Goal: Use online tool/utility: Utilize a website feature to perform a specific function

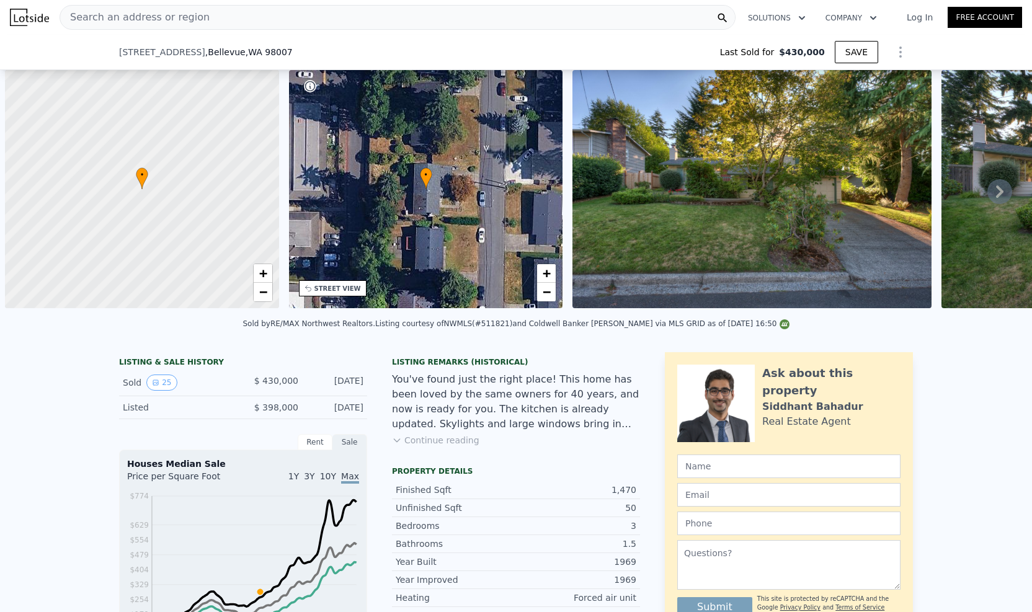
scroll to position [0, 5]
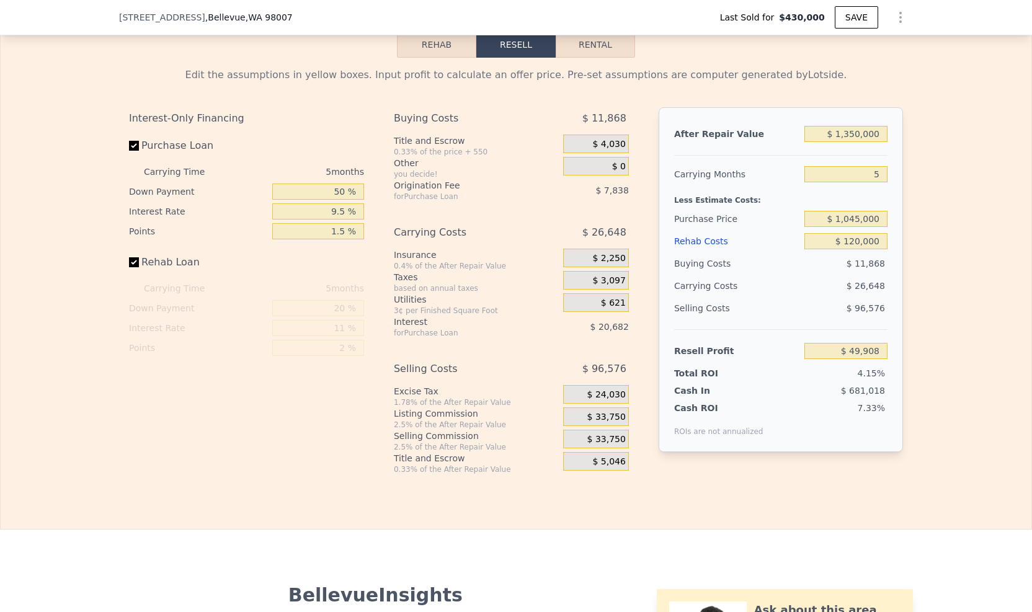
checkbox input "true"
type input "$ 1,316,000"
type input "7"
type input "$ 0"
type input "$ 752,634"
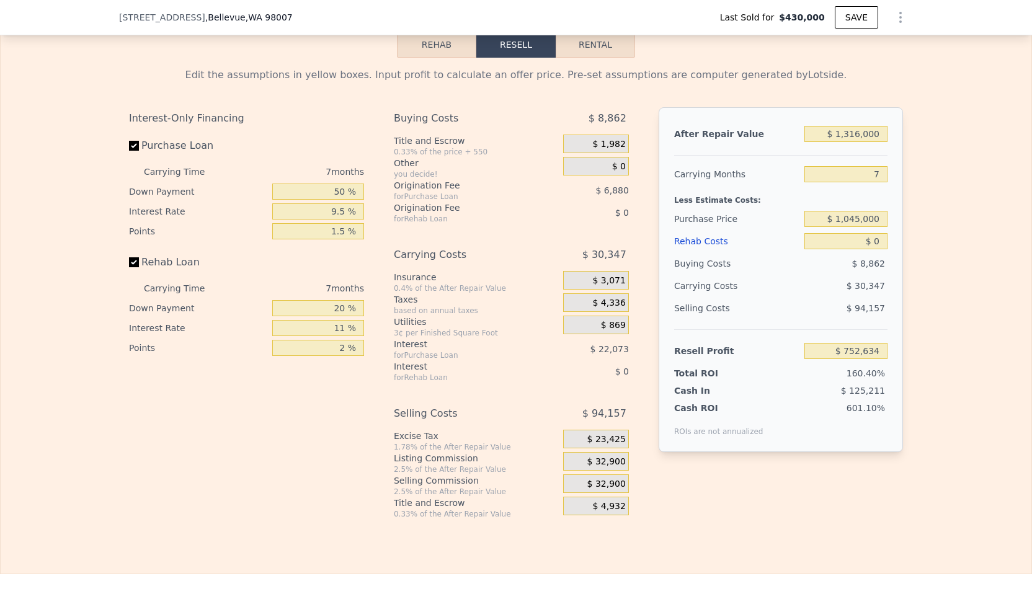
scroll to position [1835, 0]
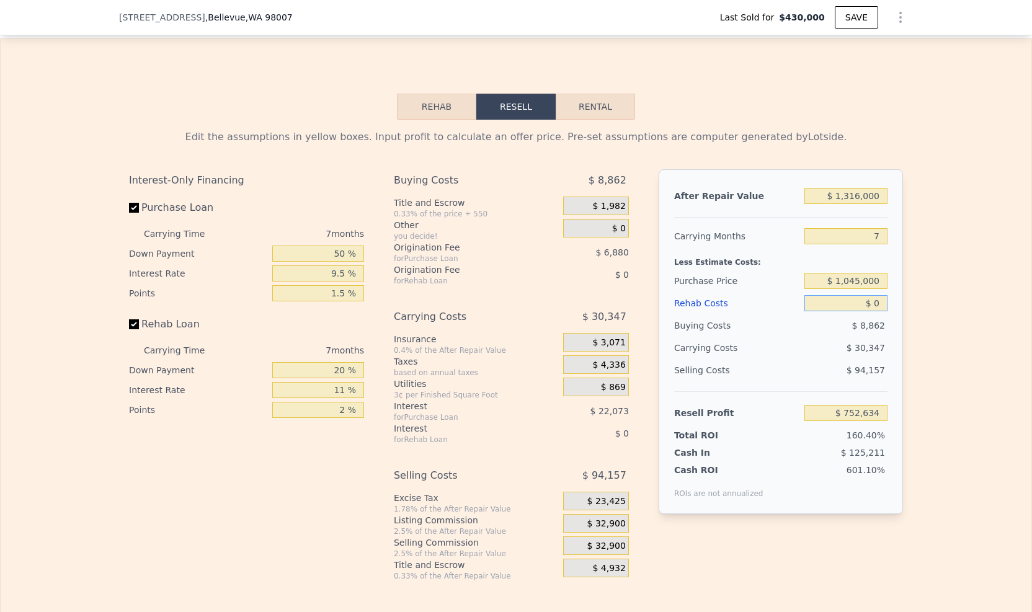
drag, startPoint x: 876, startPoint y: 312, endPoint x: 982, endPoint y: 326, distance: 107.6
click at [876, 311] on input "$ 0" at bounding box center [845, 303] width 83 height 16
type input "$ 1"
type input "$ 752,633"
type input "$ 15"
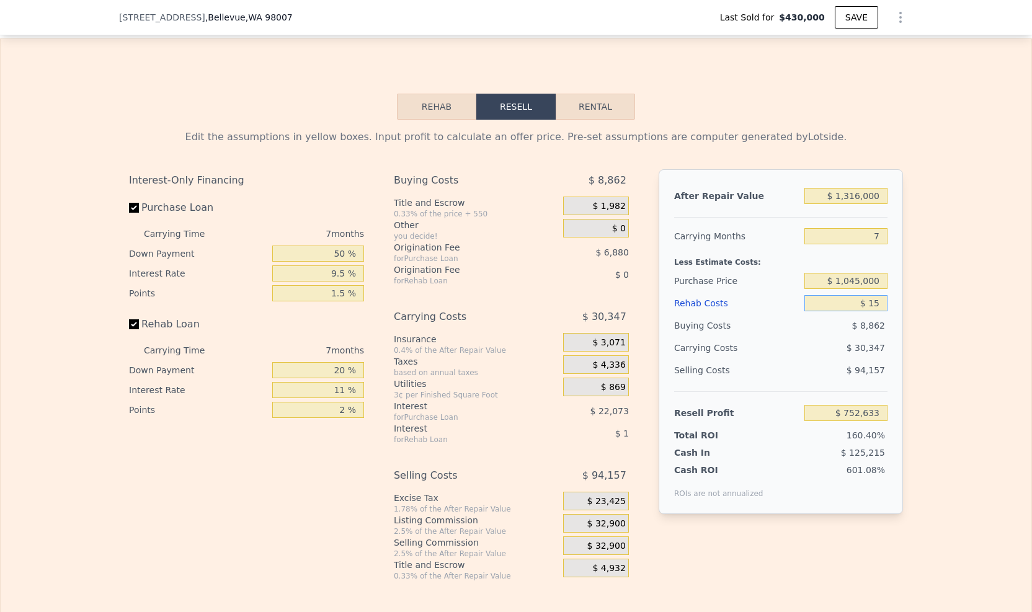
type input "$ 752,619"
type input "$ 15,000"
type input "$ 736,624"
type input "$ 150,000"
type input "$ 592,534"
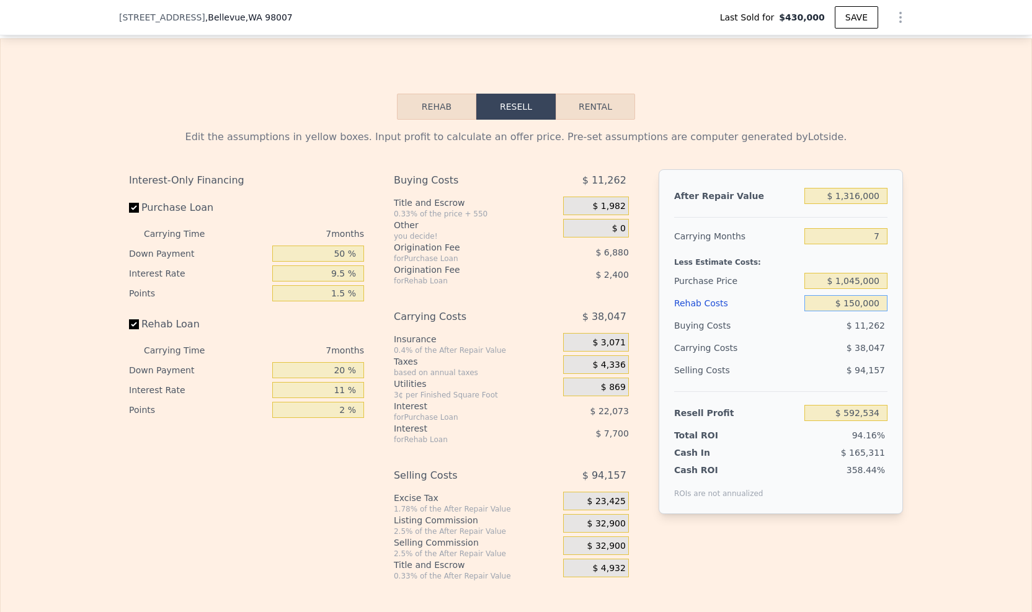
type input "$ 150,000"
drag, startPoint x: 879, startPoint y: 293, endPoint x: 838, endPoint y: 288, distance: 41.2
click at [838, 288] on input "$ 1,045,000" at bounding box center [845, 281] width 83 height 16
type input "$ 950,000"
type input "$ 35,784"
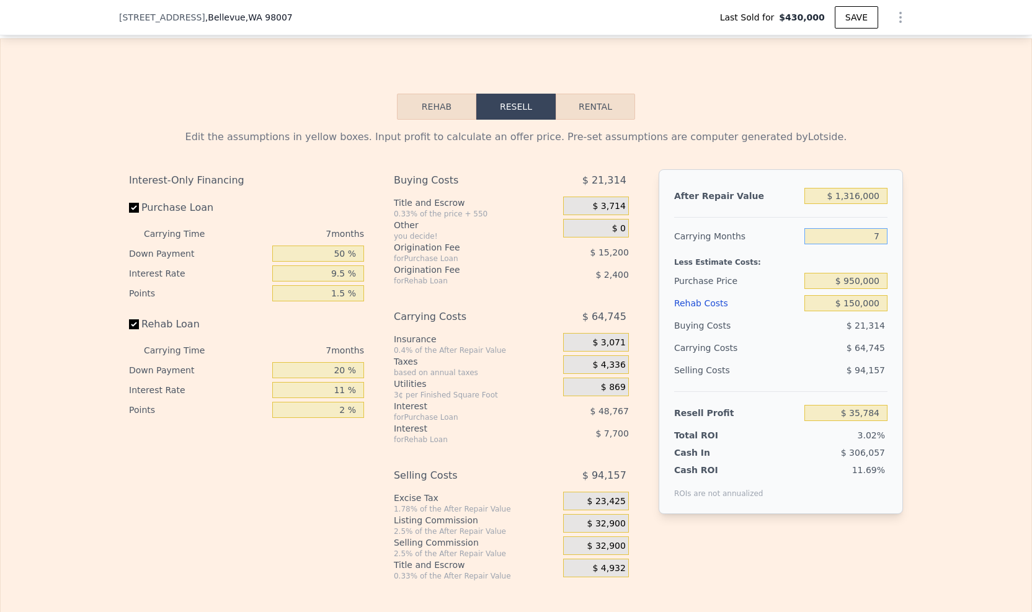
drag, startPoint x: 866, startPoint y: 247, endPoint x: 876, endPoint y: 248, distance: 9.9
click at [876, 244] on input "7" at bounding box center [845, 236] width 83 height 16
type input "5"
type input "$ 54,283"
type input "5"
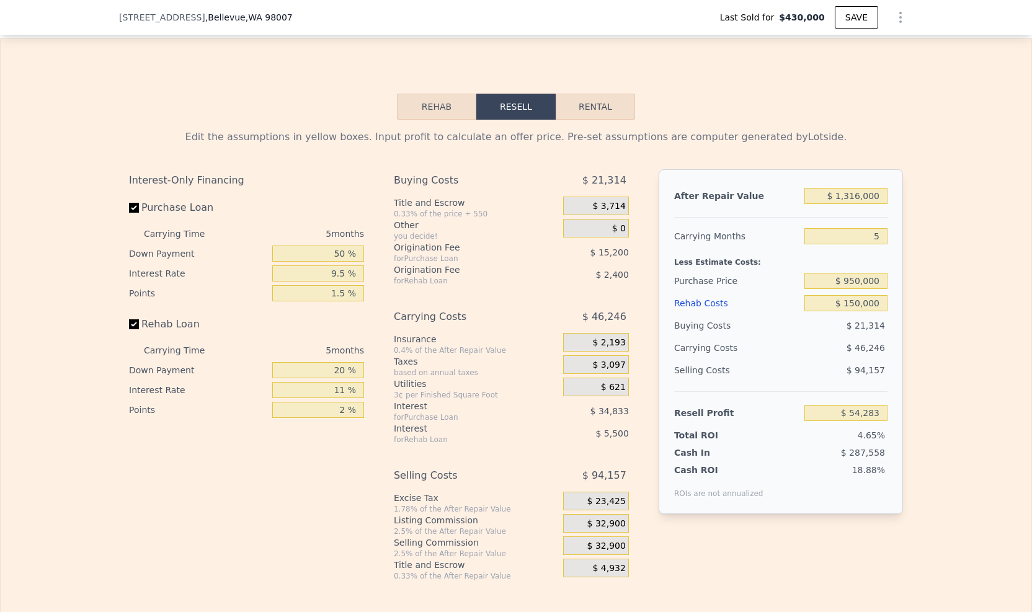
click at [938, 272] on div "Edit the assumptions in yellow boxes. Input profit to calculate an offer price.…" at bounding box center [516, 350] width 1031 height 461
click at [962, 500] on div "Edit the assumptions in yellow boxes. Input profit to calculate an offer price.…" at bounding box center [516, 350] width 1031 height 461
drag, startPoint x: 844, startPoint y: 211, endPoint x: 877, endPoint y: 207, distance: 33.1
click at [851, 204] on input "$ 1,316,000" at bounding box center [845, 196] width 83 height 16
click at [878, 204] on input "$ 1,316,000" at bounding box center [845, 196] width 83 height 16
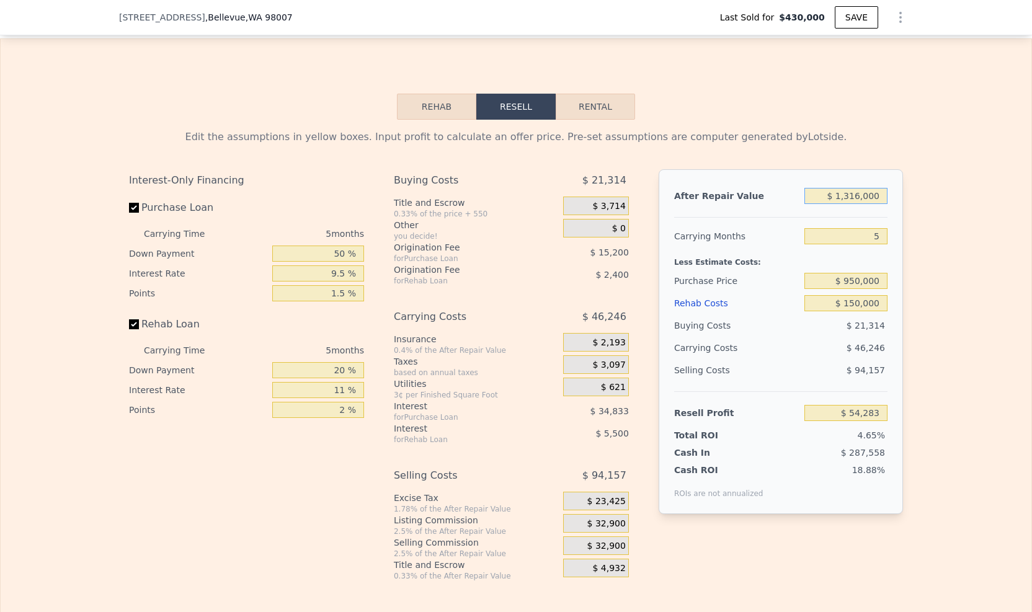
click at [877, 204] on input "$ 1,316,000" at bounding box center [845, 196] width 83 height 16
click at [851, 204] on input "$ 1,316,000" at bounding box center [845, 196] width 83 height 16
type input "$ 135,000"
type input "-$ 1,040,745"
type input "$ 1,350,000"
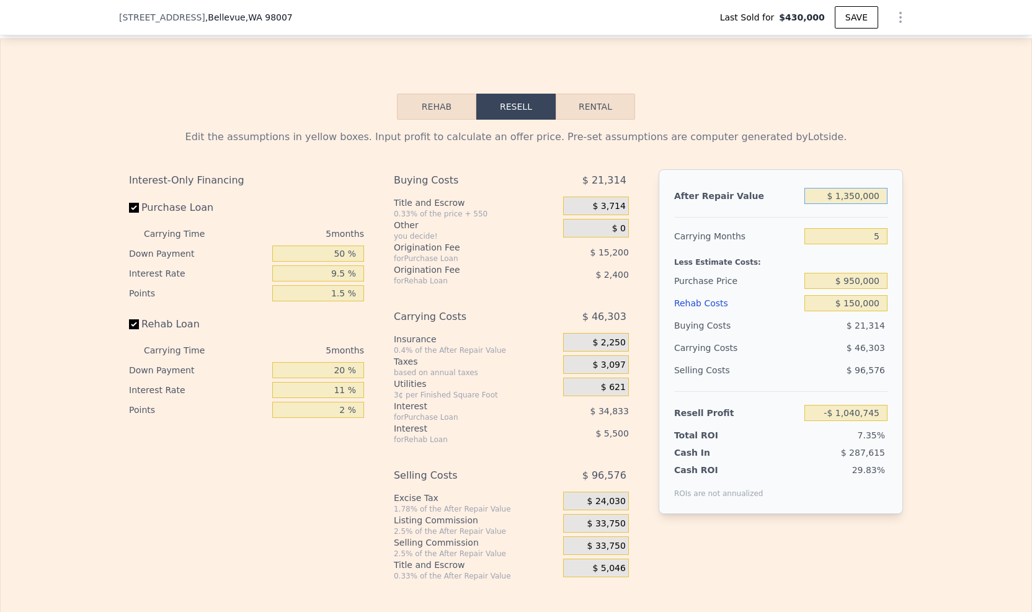
type input "$ 85,807"
type input "$ 1,350,000"
click at [952, 251] on div "Edit the assumptions in yellow boxes. Input profit to calculate an offer price.…" at bounding box center [516, 350] width 1031 height 461
drag, startPoint x: 344, startPoint y: 268, endPoint x: 330, endPoint y: 264, distance: 14.3
click at [330, 262] on input "50 %" at bounding box center [318, 254] width 92 height 16
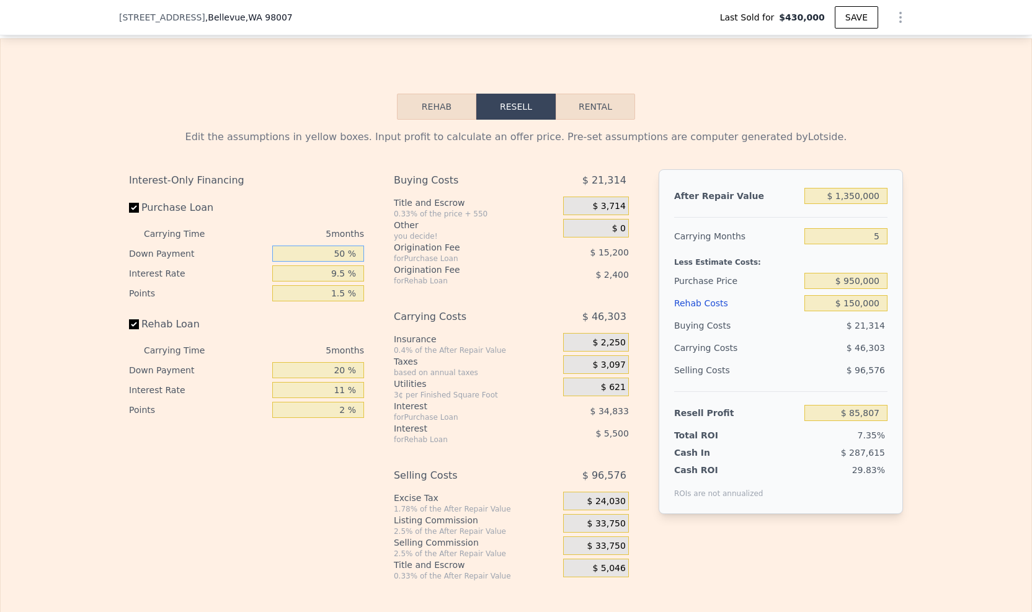
type input "0 %"
type input "$ 73,302"
type input "0 %"
drag, startPoint x: 301, startPoint y: 317, endPoint x: 222, endPoint y: 329, distance: 79.6
click at [222, 329] on label "Rehab Loan" at bounding box center [198, 324] width 138 height 22
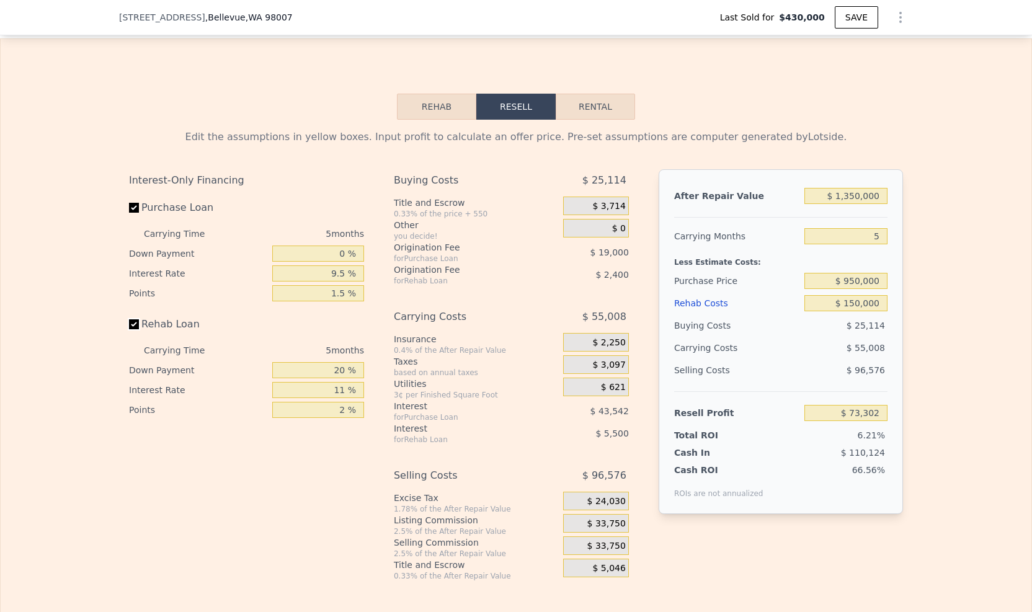
click at [139, 329] on input "Rehab Loan" at bounding box center [134, 324] width 10 height 10
checkbox input "false"
type input "$ 81,202"
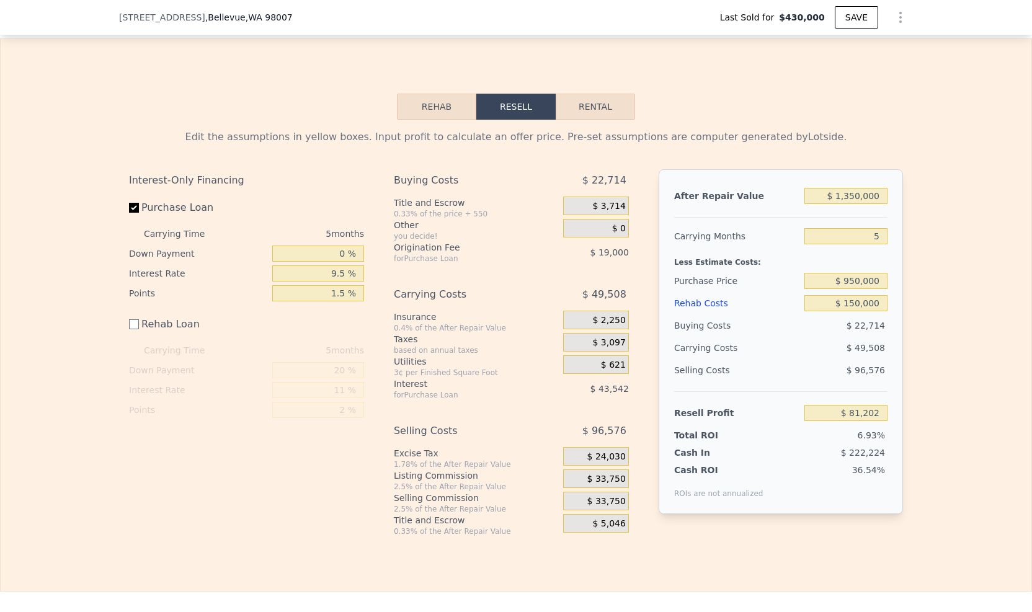
click at [289, 340] on div "Rehab Loan" at bounding box center [246, 326] width 235 height 27
drag, startPoint x: 289, startPoint y: 343, endPoint x: 232, endPoint y: 237, distance: 119.9
click at [232, 237] on div "5 months" at bounding box center [296, 234] width 135 height 20
click at [956, 349] on div "Edit the assumptions in yellow boxes. Input profit to calculate an offer price.…" at bounding box center [516, 328] width 1031 height 417
click at [133, 329] on input "Rehab Loan" at bounding box center [134, 324] width 10 height 10
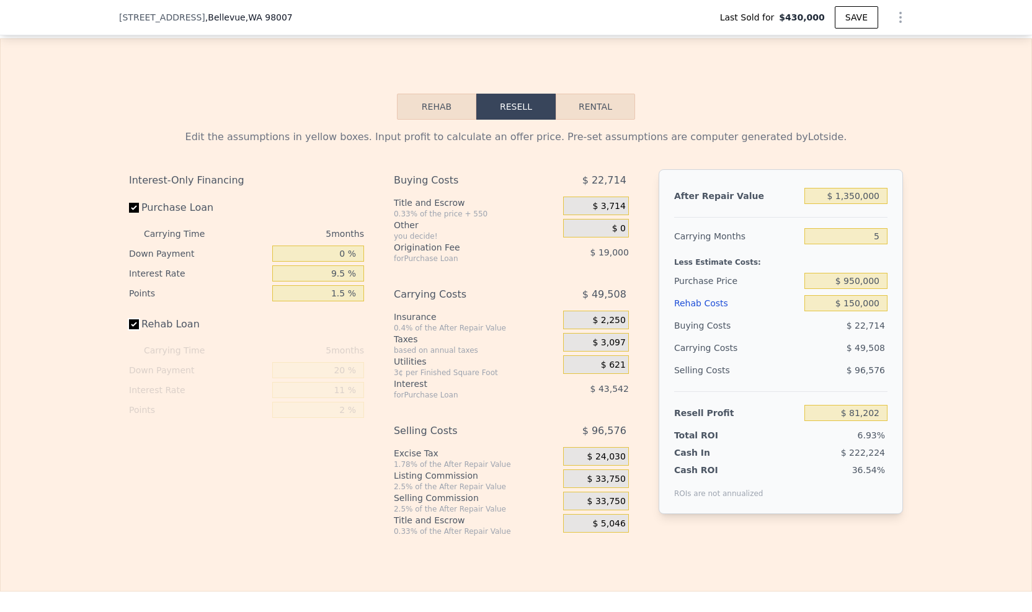
checkbox input "true"
type input "$ 73,302"
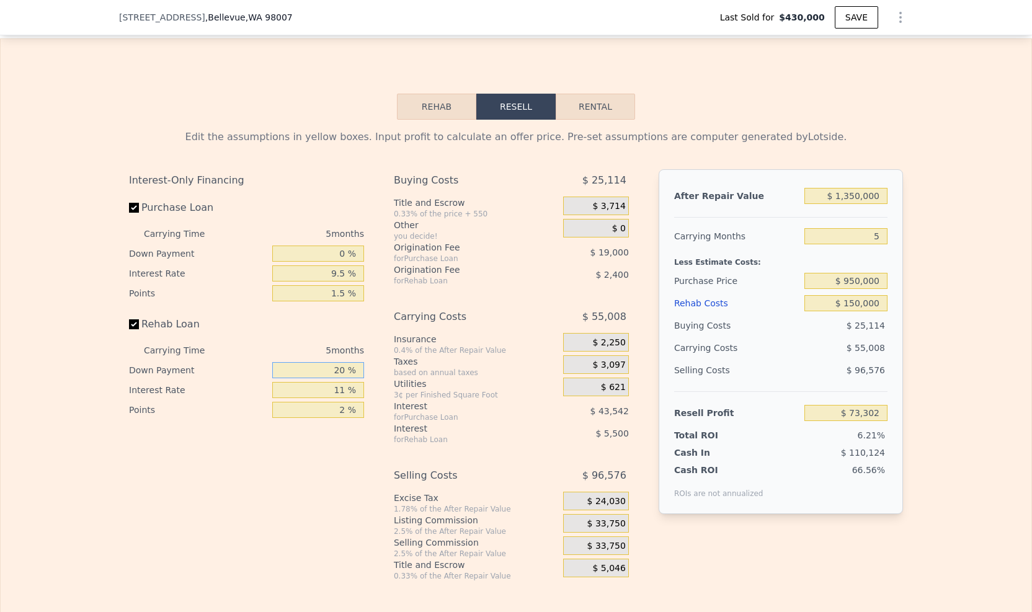
drag, startPoint x: 339, startPoint y: 385, endPoint x: 319, endPoint y: 383, distance: 19.9
click at [321, 378] on input "20 %" at bounding box center [318, 370] width 92 height 16
click at [319, 378] on input "20 %" at bounding box center [318, 370] width 92 height 16
click at [317, 378] on input "20 %" at bounding box center [318, 370] width 92 height 16
type input "0 %"
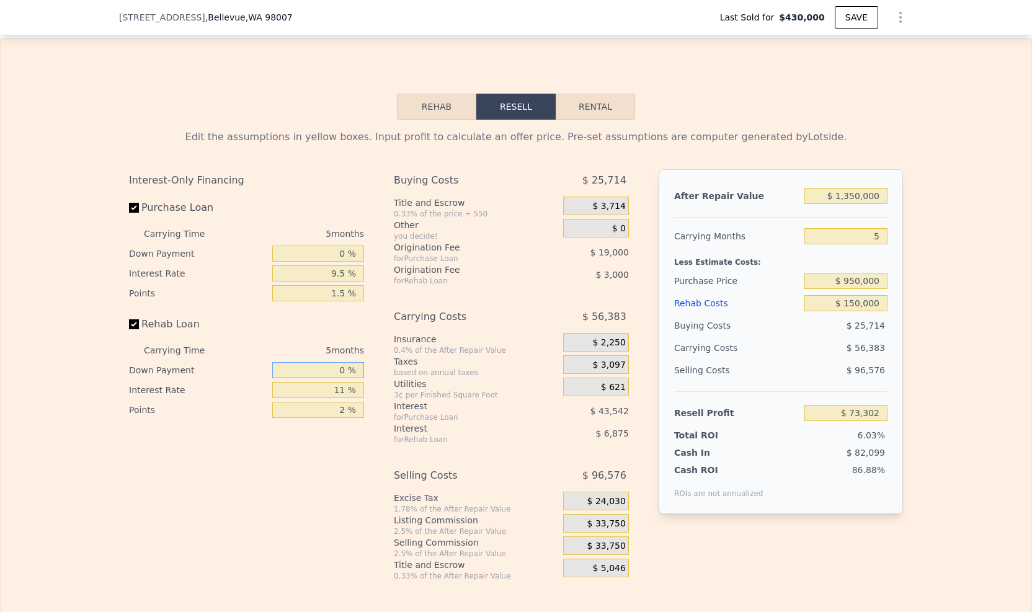
type input "$ 71,327"
type input "0 %"
drag, startPoint x: 332, startPoint y: 397, endPoint x: 344, endPoint y: 400, distance: 11.4
click at [344, 398] on input "11 %" at bounding box center [318, 390] width 92 height 16
type input "9 %"
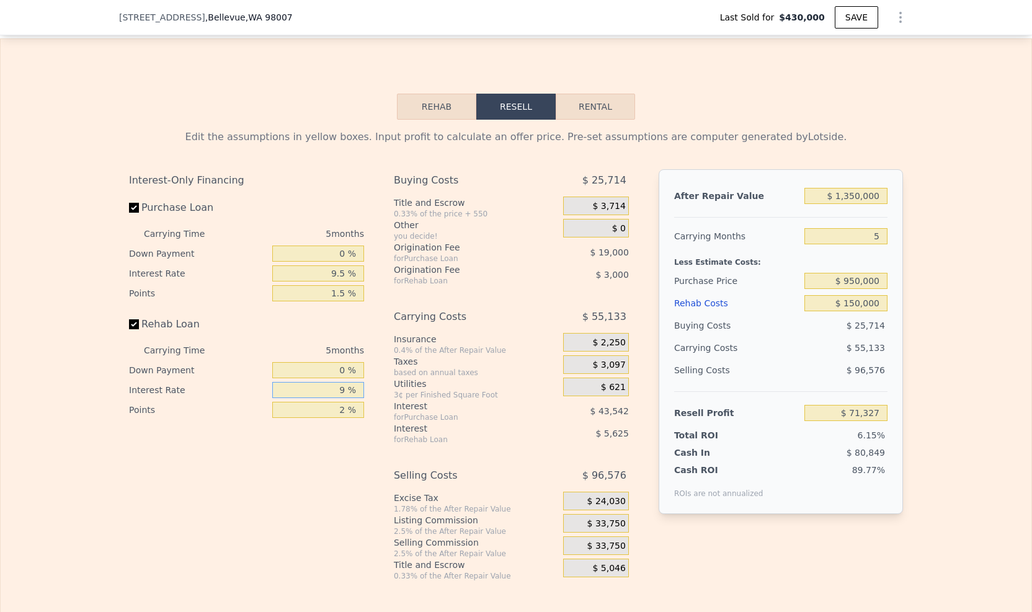
type input "$ 72,577"
type input "9.5 %"
type input "$ 72,262"
type input "9.5 %"
drag, startPoint x: 344, startPoint y: 423, endPoint x: 321, endPoint y: 451, distance: 35.6
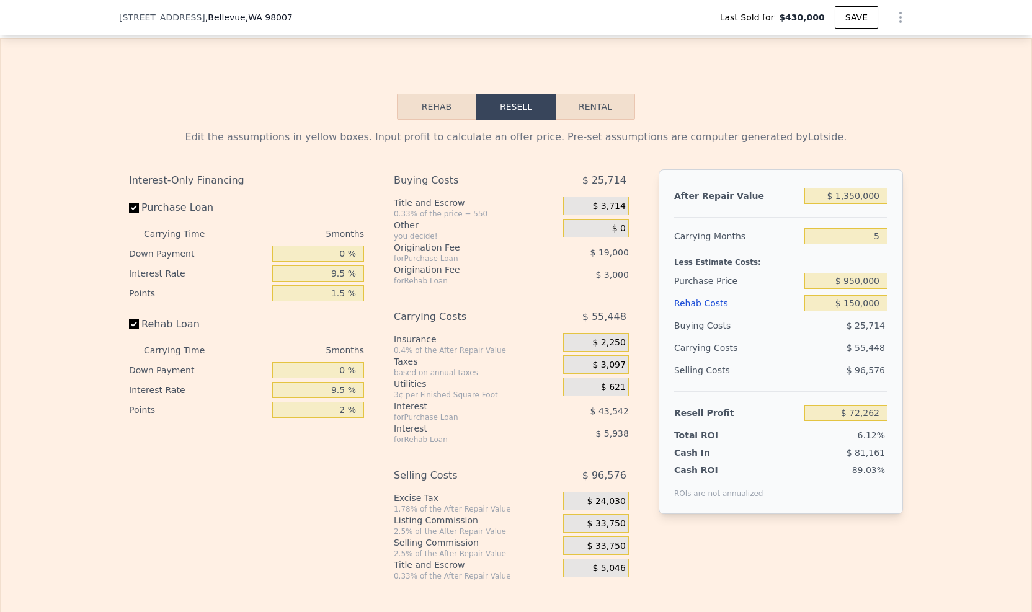
click at [321, 451] on div "Interest-Only Financing Purchase Loan Carrying Time 5 months Down Payment 0 % I…" at bounding box center [251, 375] width 245 height 412
drag, startPoint x: 340, startPoint y: 419, endPoint x: 334, endPoint y: 419, distance: 6.2
click at [334, 418] on input "2 %" at bounding box center [318, 410] width 92 height 16
type input "1 %"
type input "$ 73,762"
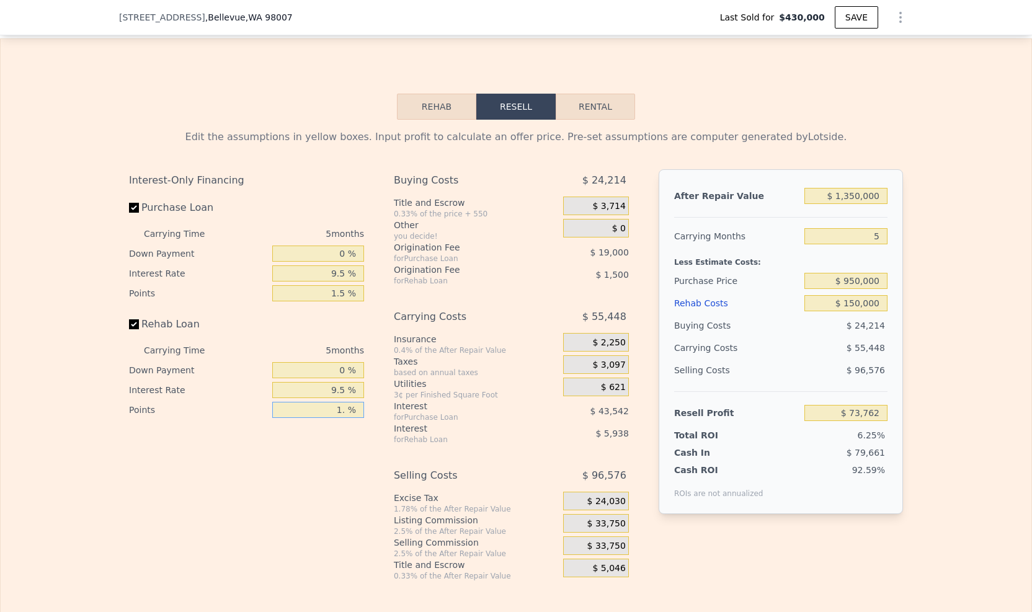
type input "1.5 %"
type input "$ 73,012"
type input "1.5 %"
click at [309, 528] on div "Interest-Only Financing Purchase Loan Carrying Time 5 months Down Payment 0 % I…" at bounding box center [251, 375] width 245 height 412
